Goal: Task Accomplishment & Management: Use online tool/utility

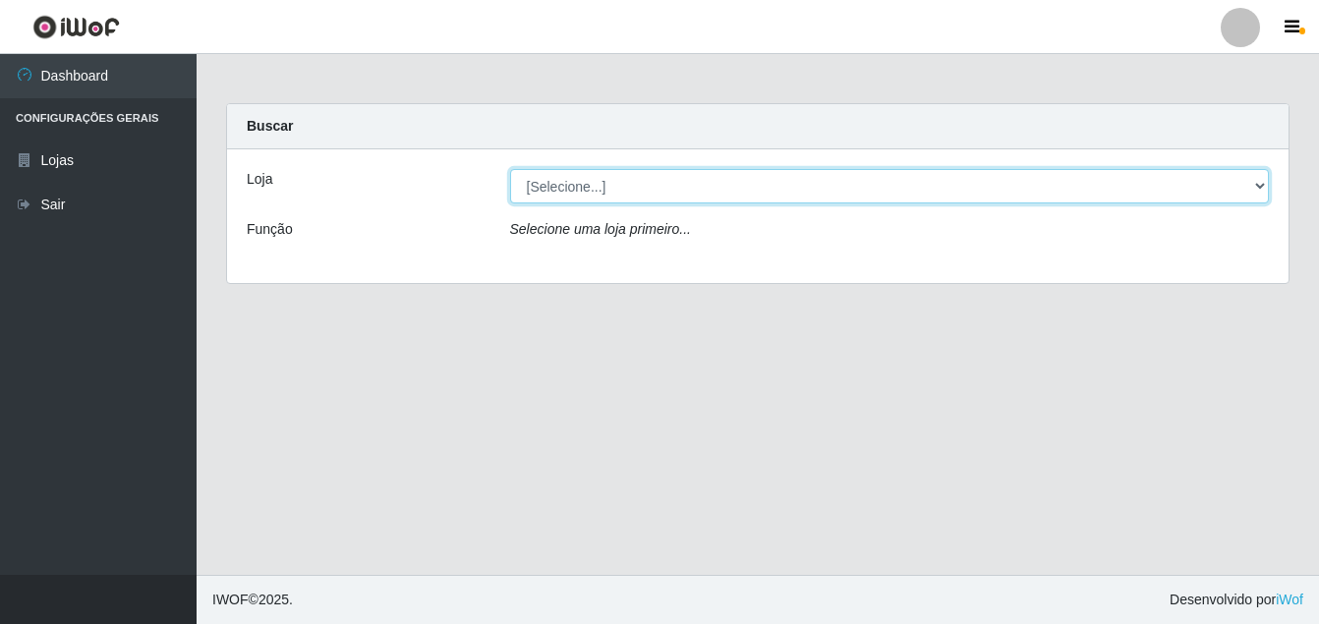
click at [613, 189] on select "[Selecione...] Ajubá Mercado" at bounding box center [890, 186] width 760 height 34
select select "402"
click at [510, 169] on select "[Selecione...] Ajubá Mercado" at bounding box center [890, 186] width 760 height 34
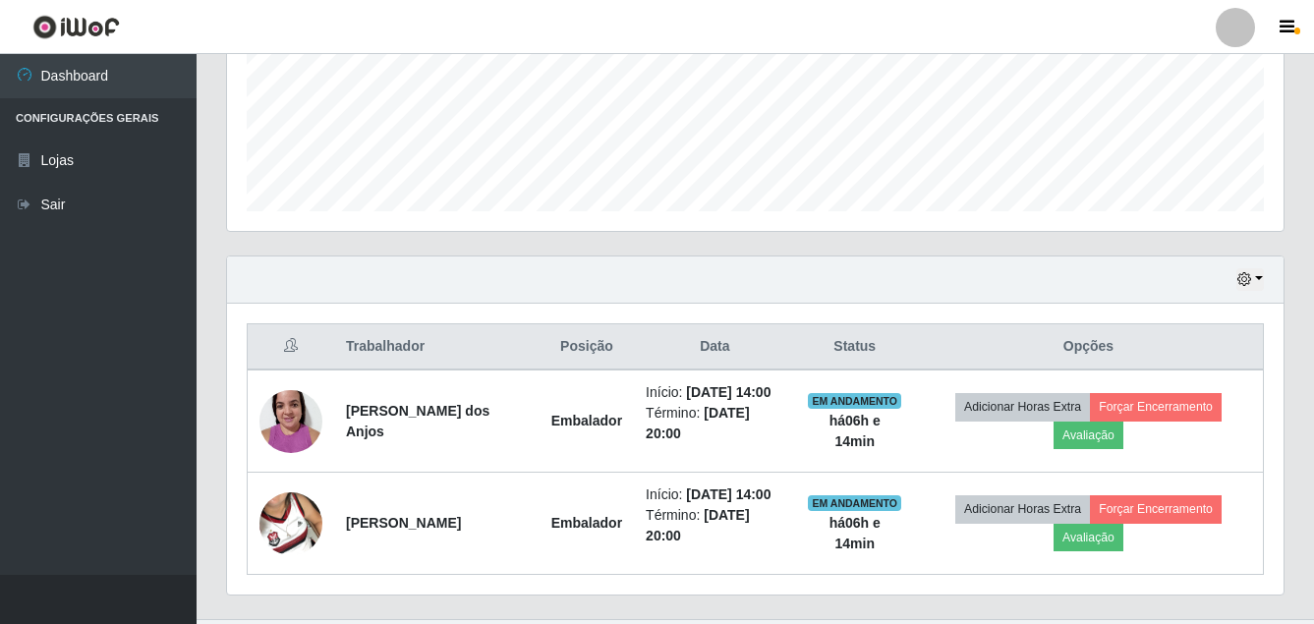
scroll to position [577, 0]
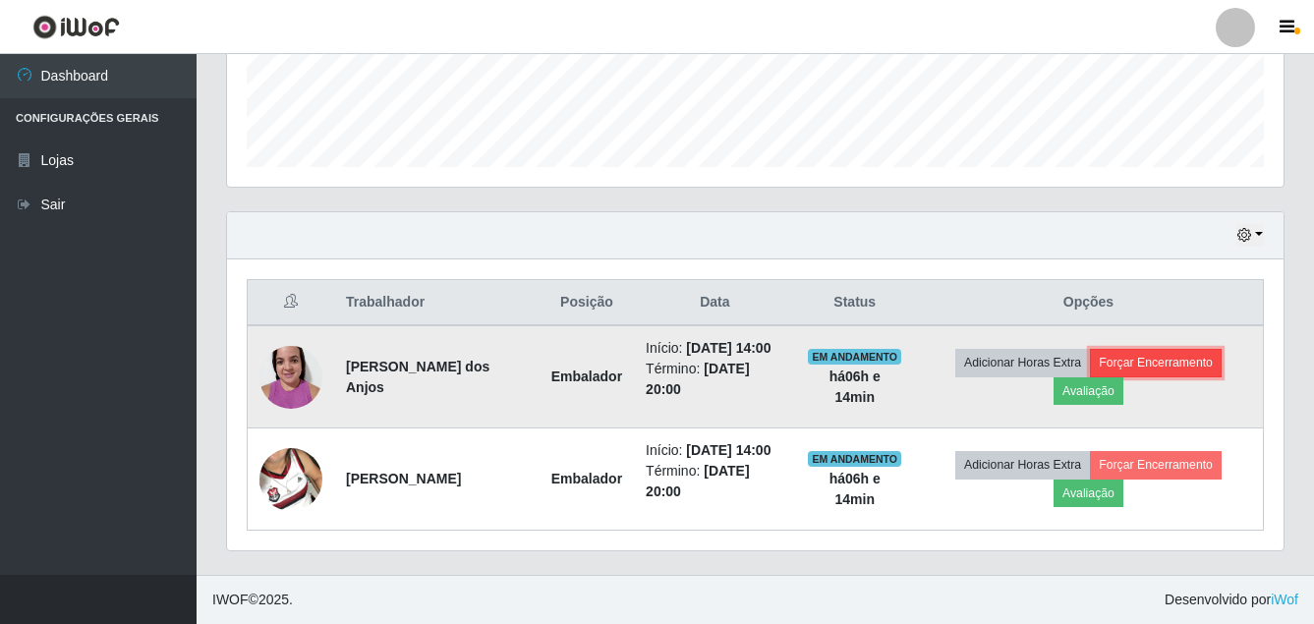
click at [1206, 349] on button "Forçar Encerramento" at bounding box center [1156, 363] width 132 height 28
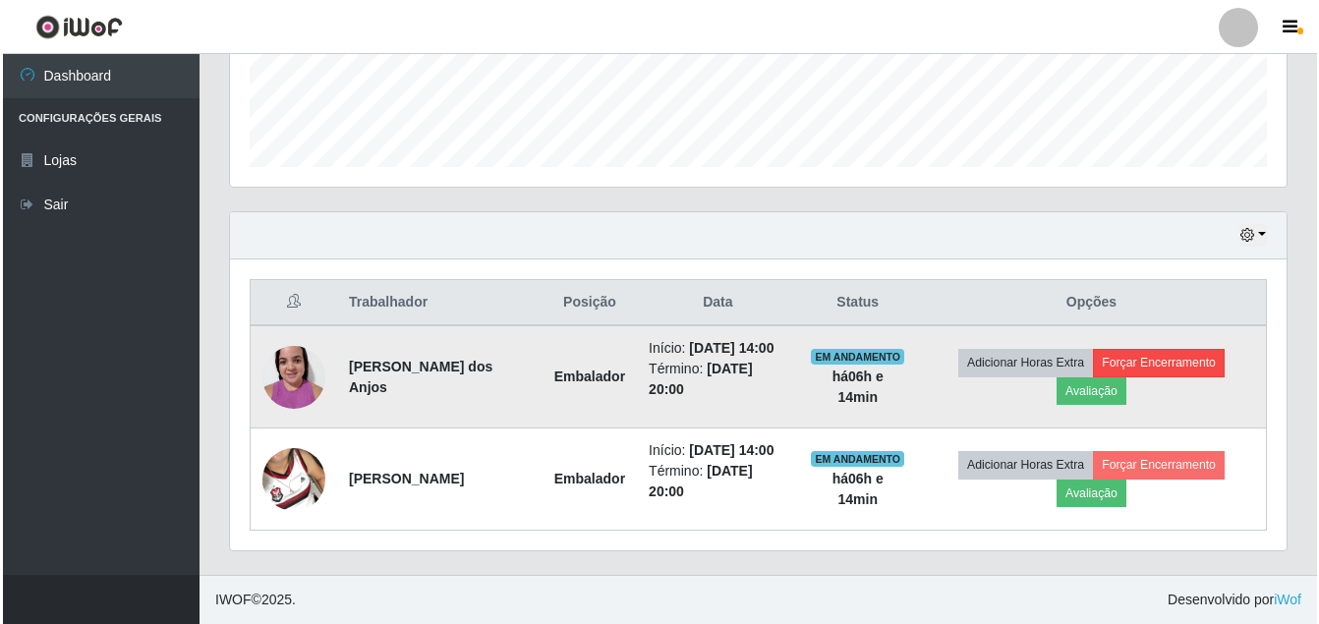
scroll to position [408, 1047]
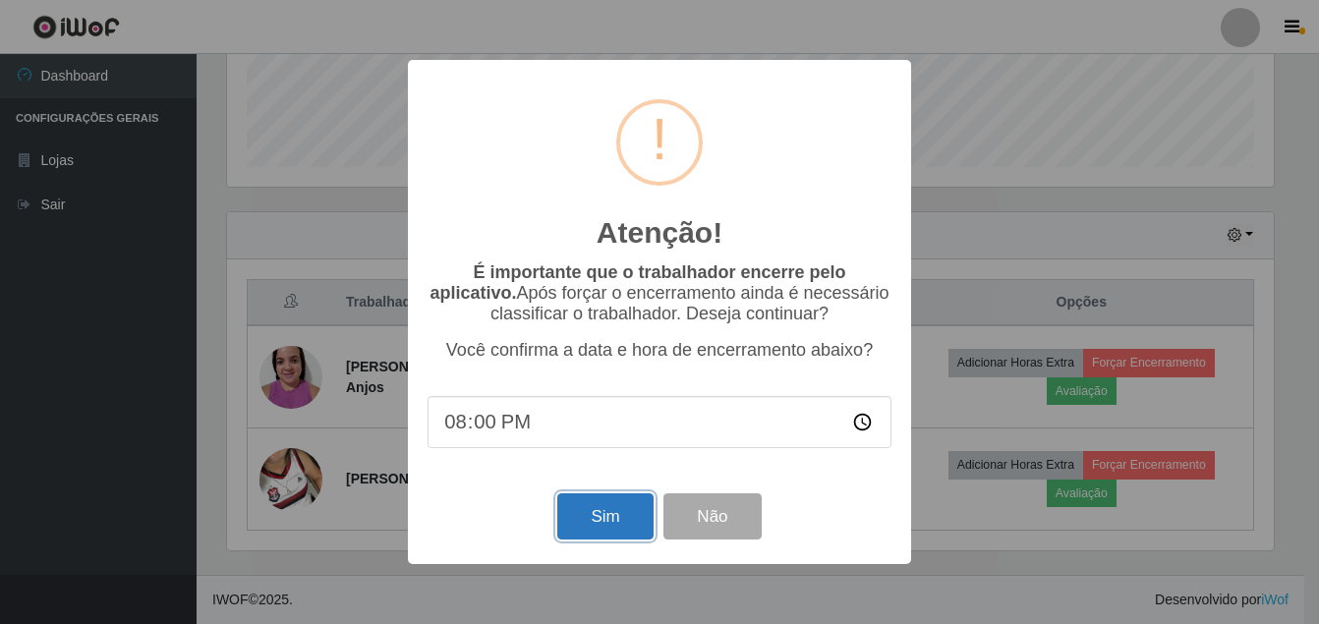
click at [586, 507] on button "Sim" at bounding box center [604, 516] width 95 height 46
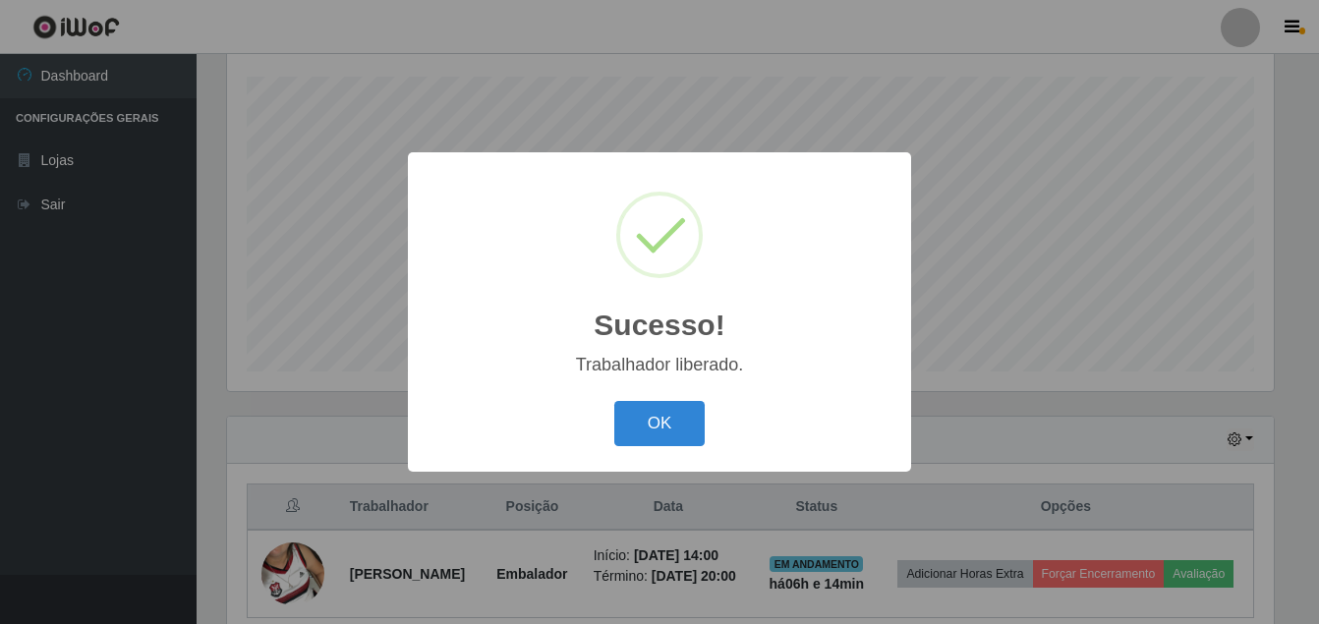
click at [658, 401] on div "OK Cancel" at bounding box center [660, 423] width 464 height 56
click at [661, 408] on button "OK" at bounding box center [659, 424] width 91 height 46
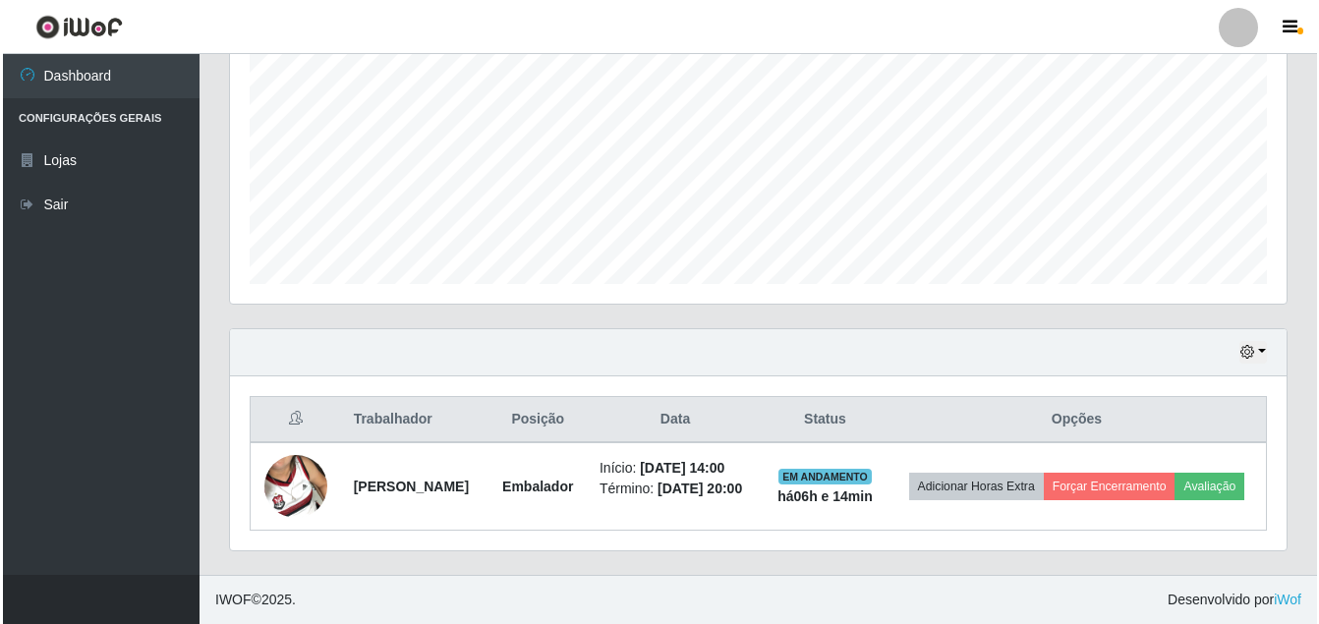
scroll to position [433, 0]
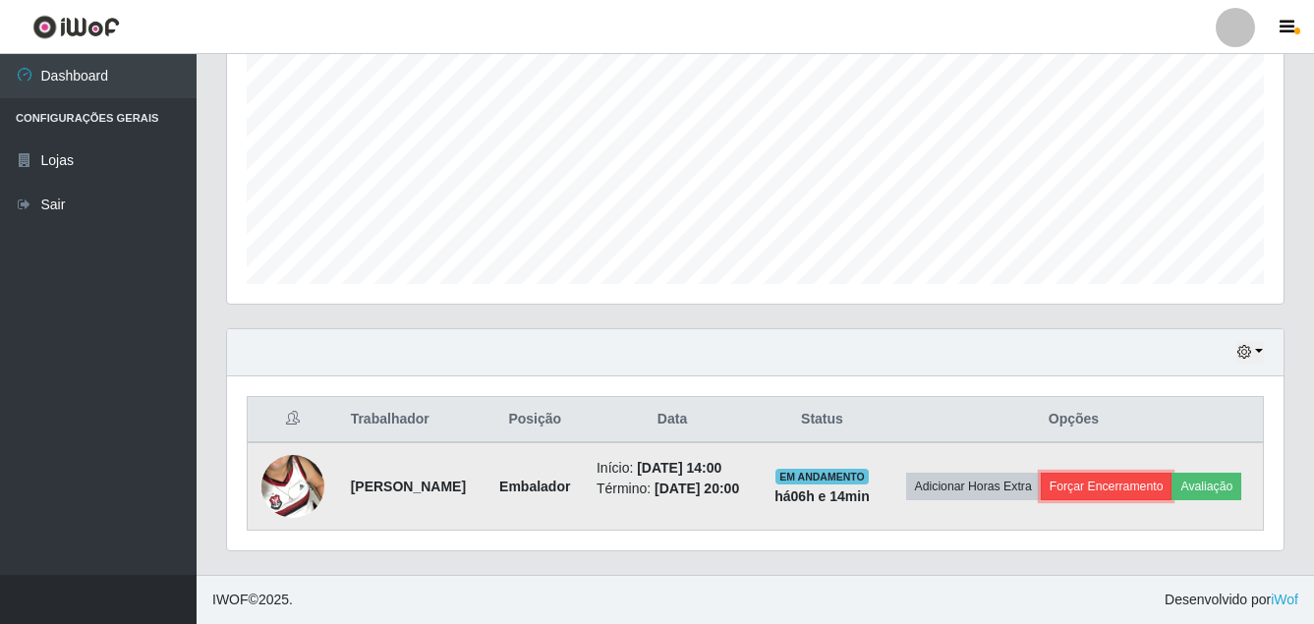
click at [1160, 473] on button "Forçar Encerramento" at bounding box center [1107, 487] width 132 height 28
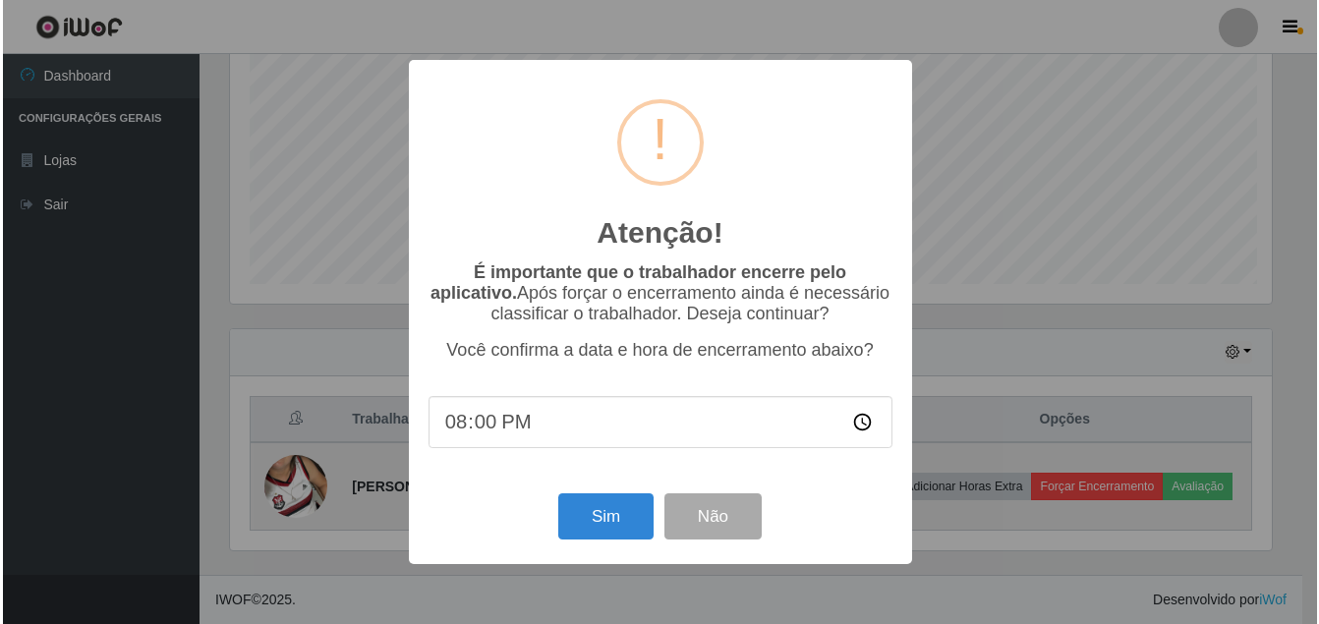
scroll to position [408, 1047]
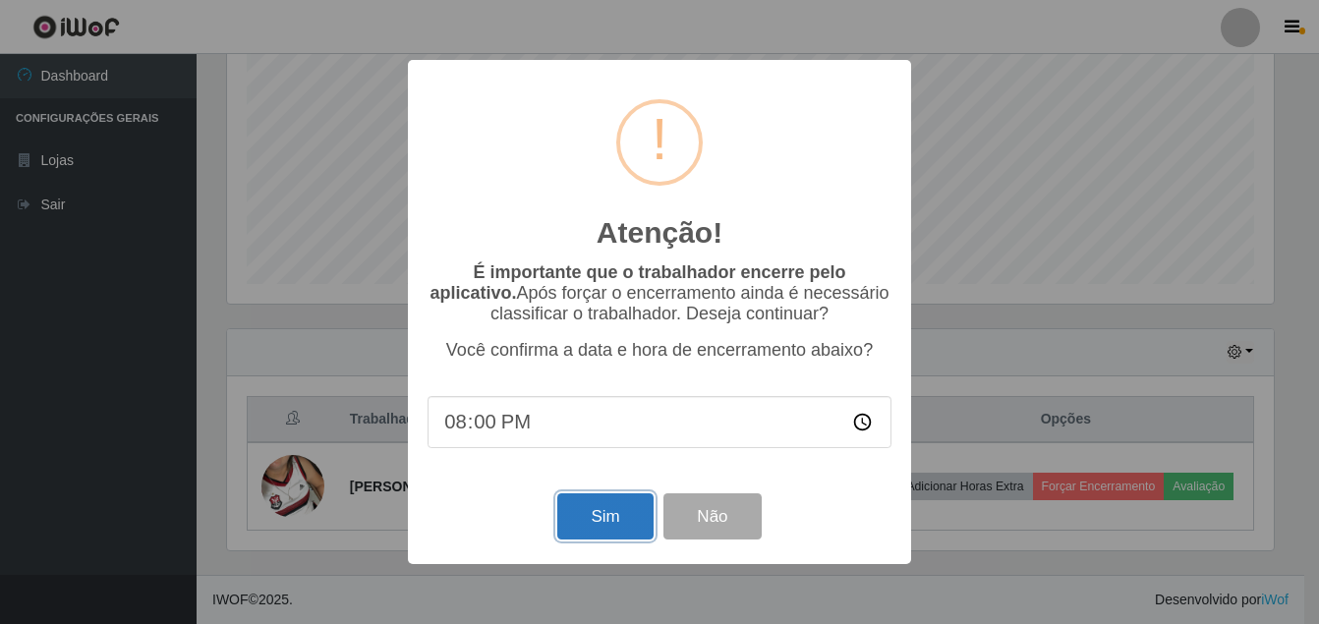
click at [627, 514] on button "Sim" at bounding box center [604, 516] width 95 height 46
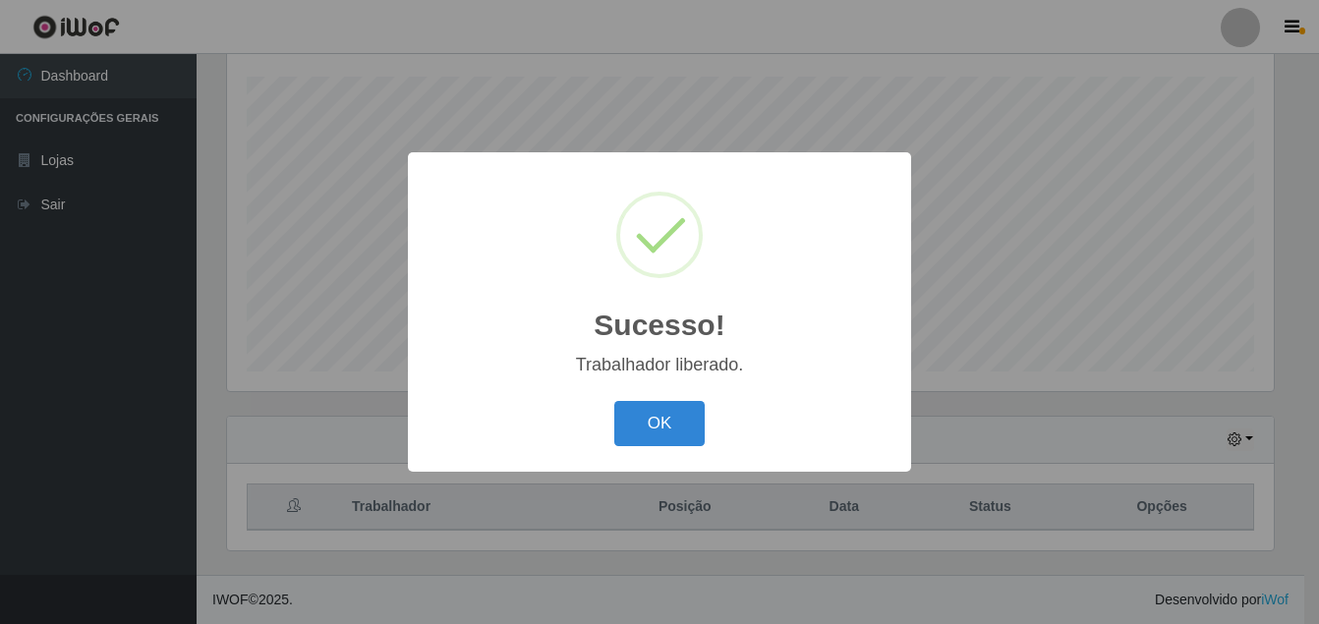
drag, startPoint x: 643, startPoint y: 432, endPoint x: 654, endPoint y: 431, distance: 10.9
click at [644, 432] on button "OK" at bounding box center [659, 424] width 91 height 46
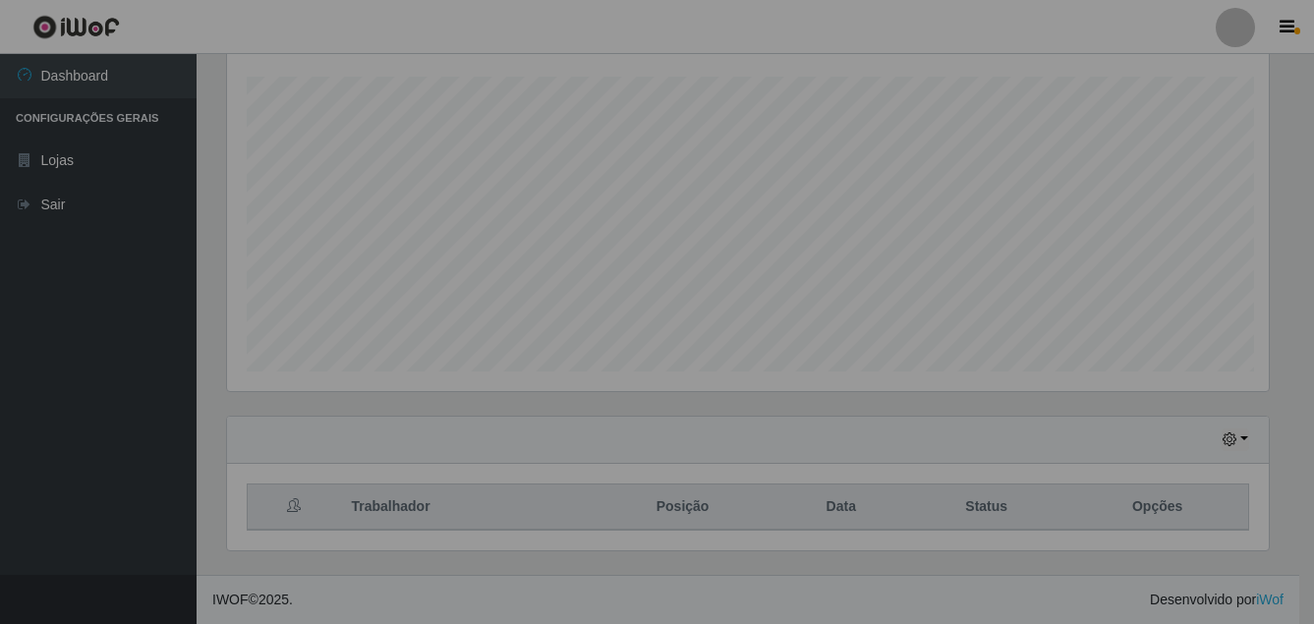
scroll to position [408, 1057]
